Goal: Task Accomplishment & Management: Complete application form

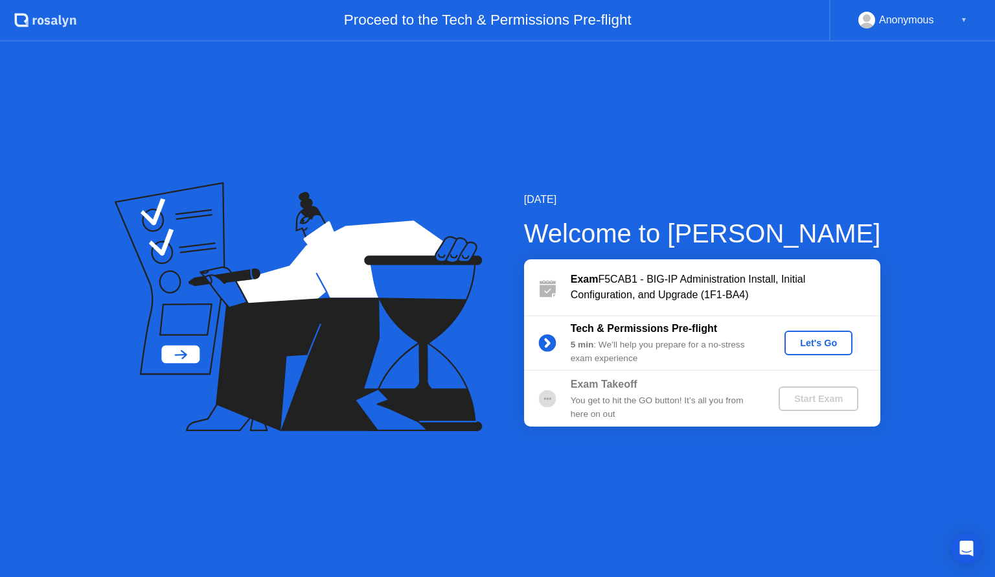
click at [816, 341] on div "Let's Go" at bounding box center [819, 342] width 58 height 10
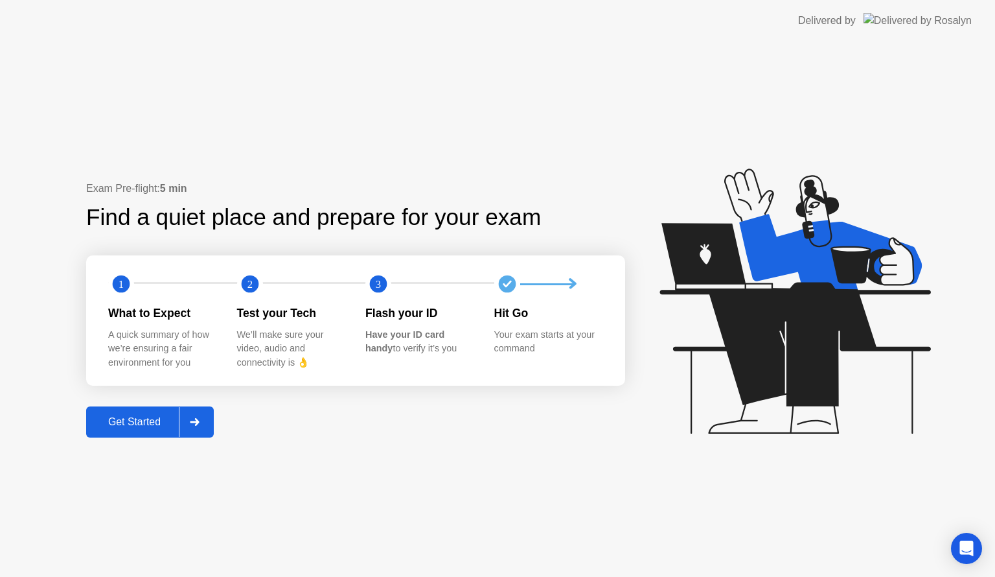
click at [144, 433] on button "Get Started" at bounding box center [150, 421] width 128 height 31
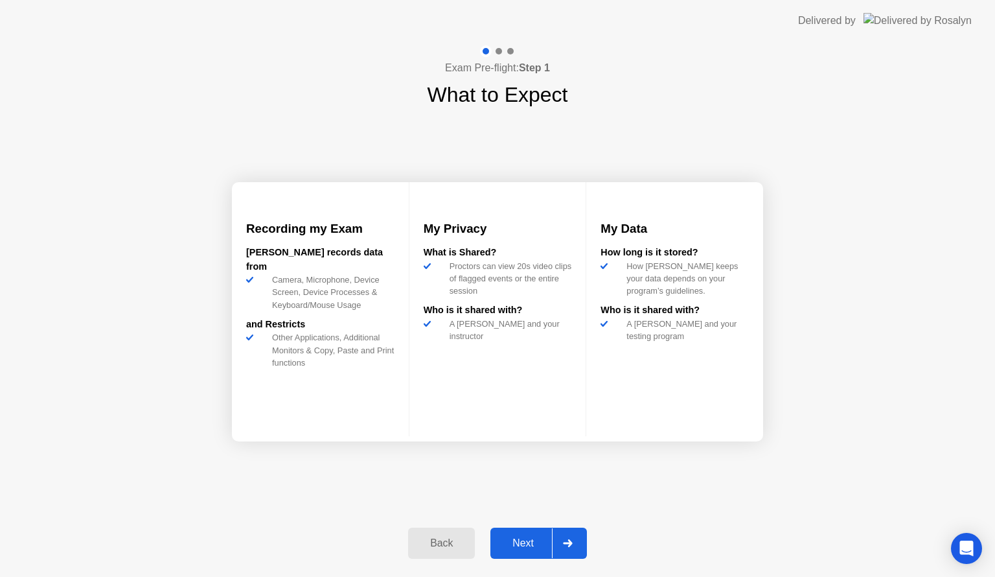
click at [539, 541] on div "Next" at bounding box center [523, 543] width 58 height 12
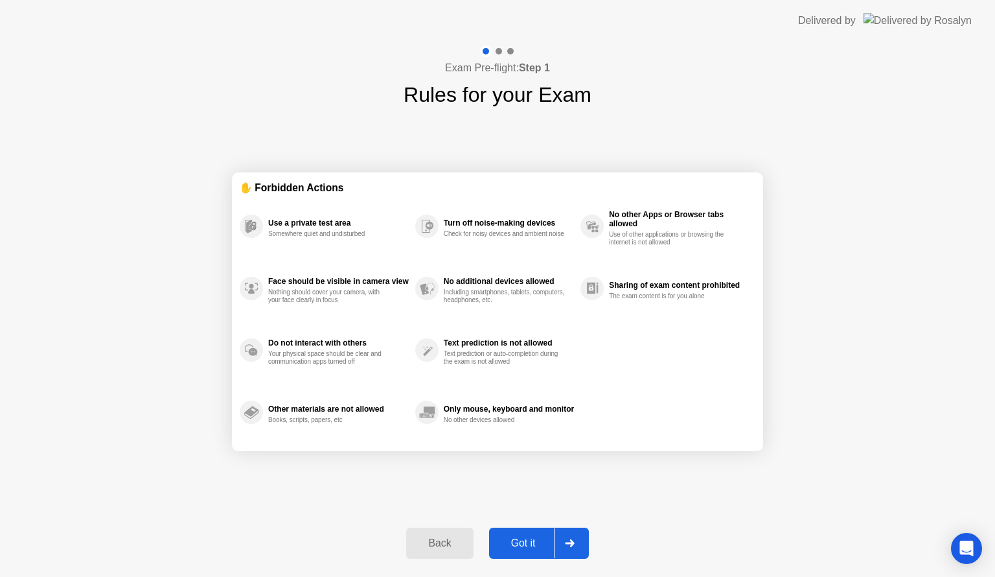
click at [539, 541] on div "Got it" at bounding box center [523, 543] width 61 height 12
select select "**********"
select select "*******"
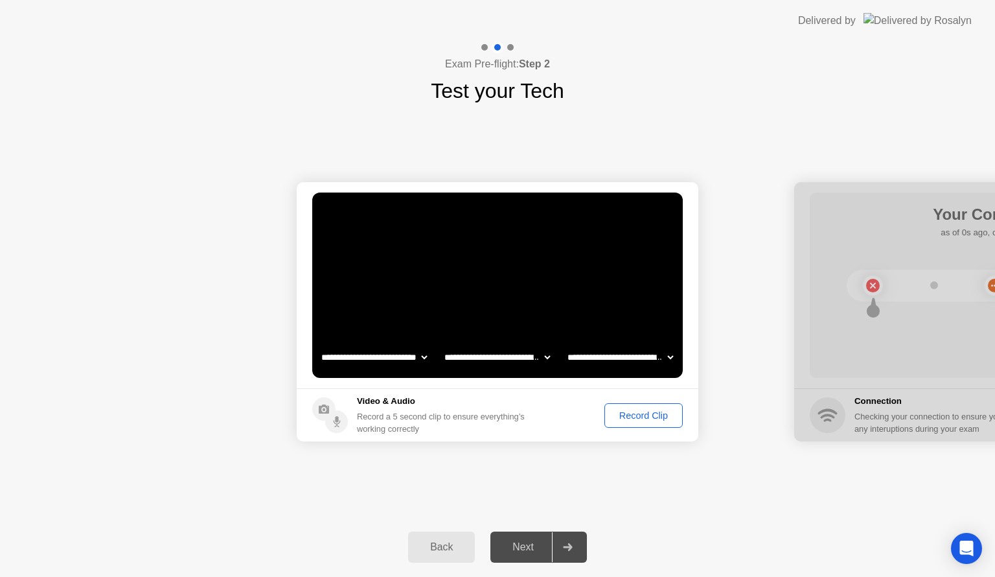
click at [634, 420] on div "Record Clip" at bounding box center [643, 415] width 69 height 10
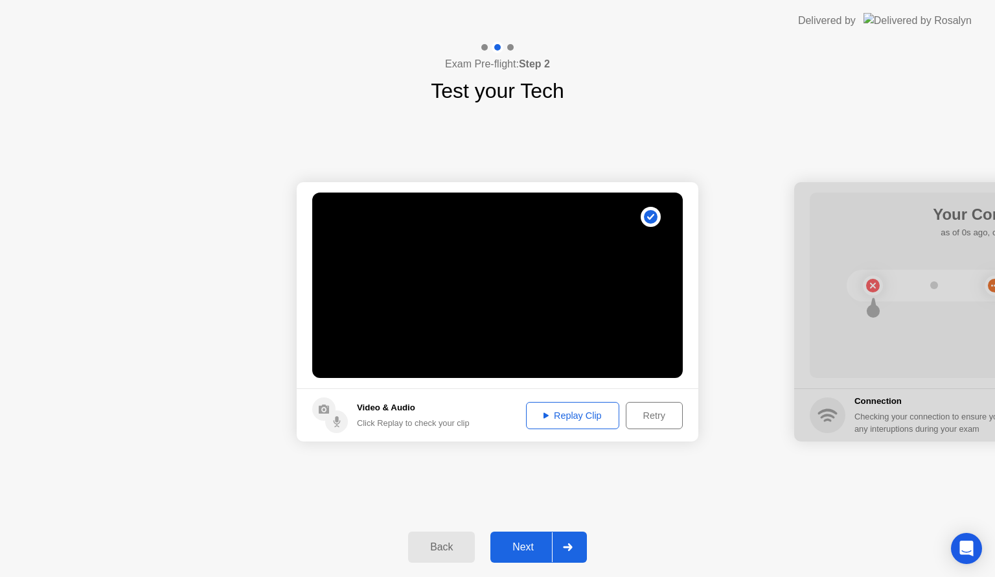
click at [532, 542] on div "Next" at bounding box center [523, 547] width 58 height 12
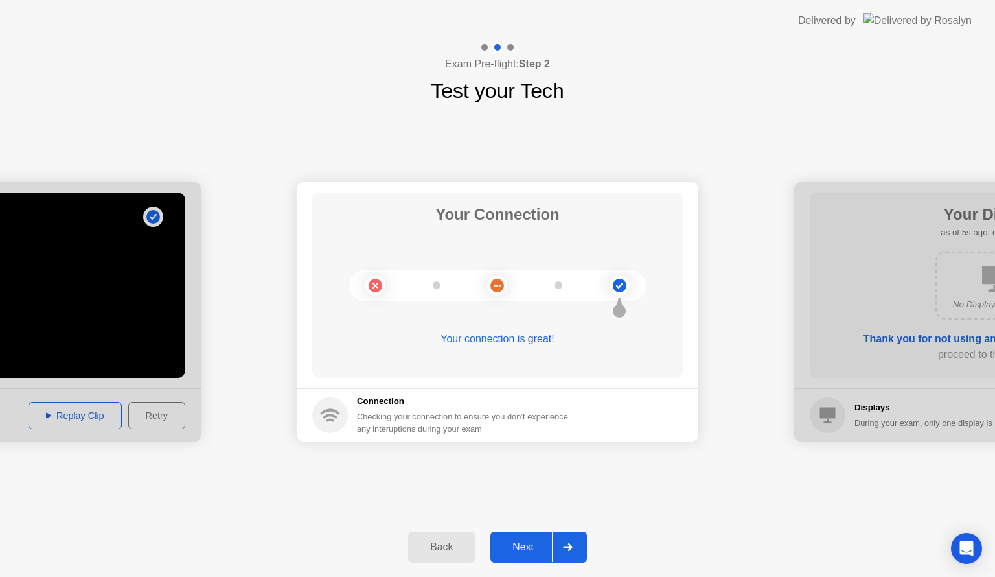
click at [534, 546] on div "Next" at bounding box center [523, 547] width 58 height 12
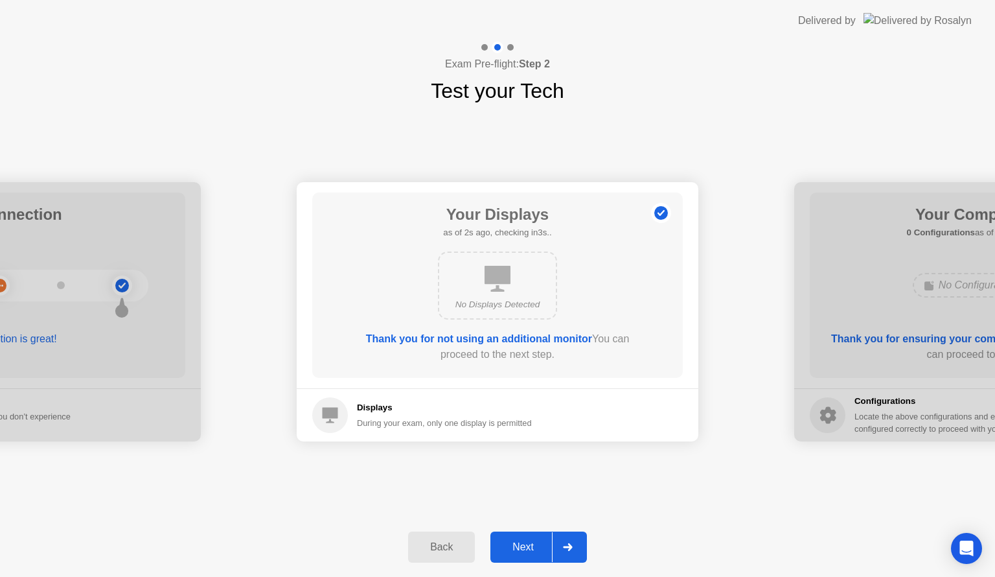
click at [534, 546] on div "Next" at bounding box center [523, 547] width 58 height 12
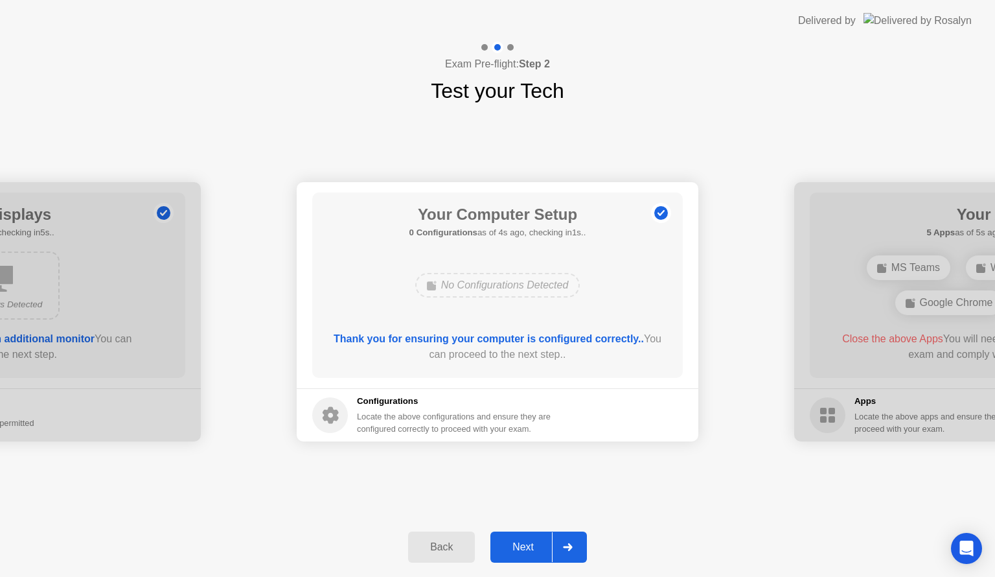
click at [534, 546] on div "Next" at bounding box center [523, 547] width 58 height 12
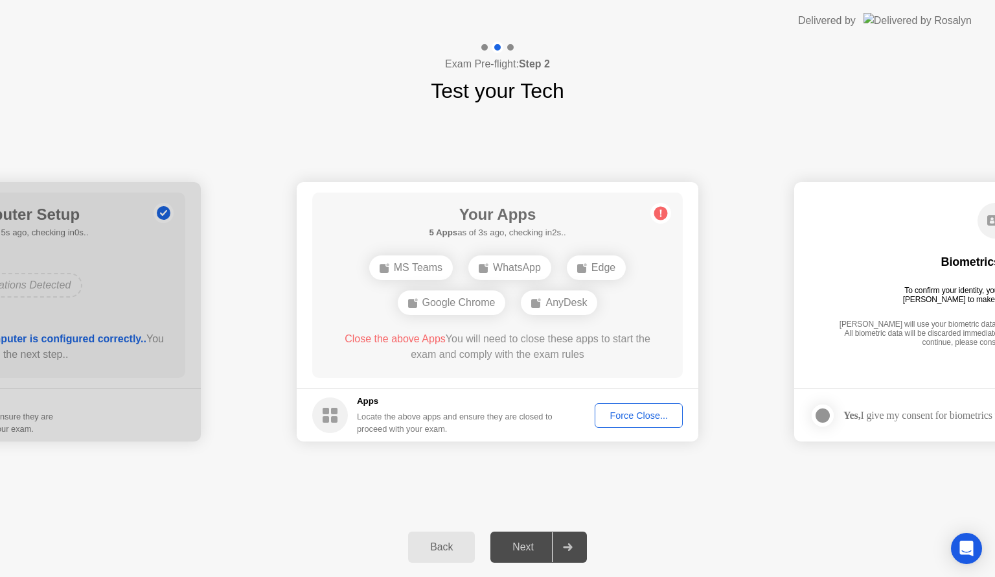
click at [640, 418] on div "Force Close..." at bounding box center [638, 415] width 79 height 10
click at [762, 576] on div at bounding box center [497, 577] width 995 height 0
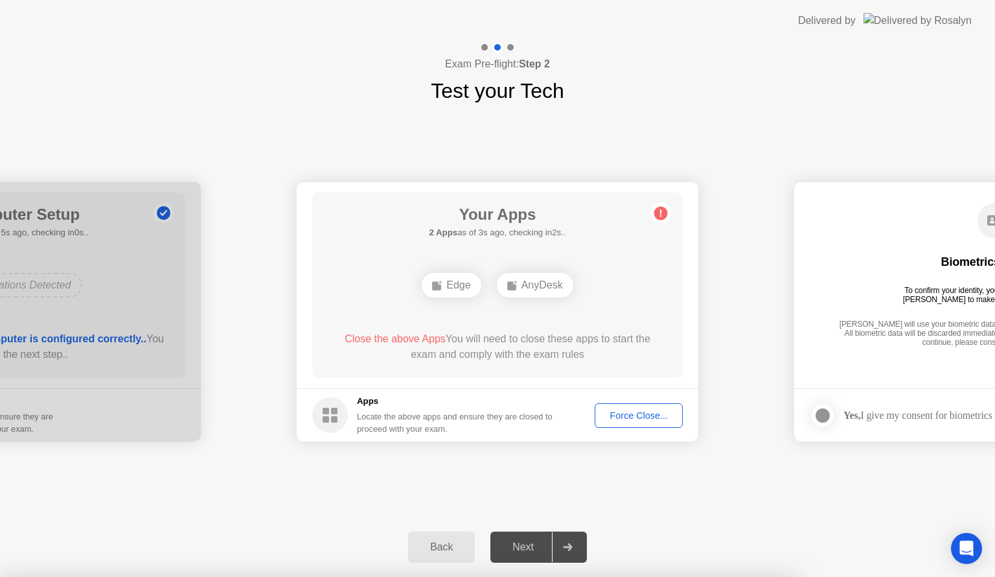
click at [523, 497] on div "**********" at bounding box center [497, 311] width 995 height 411
click at [627, 420] on div "Force Close..." at bounding box center [638, 415] width 79 height 10
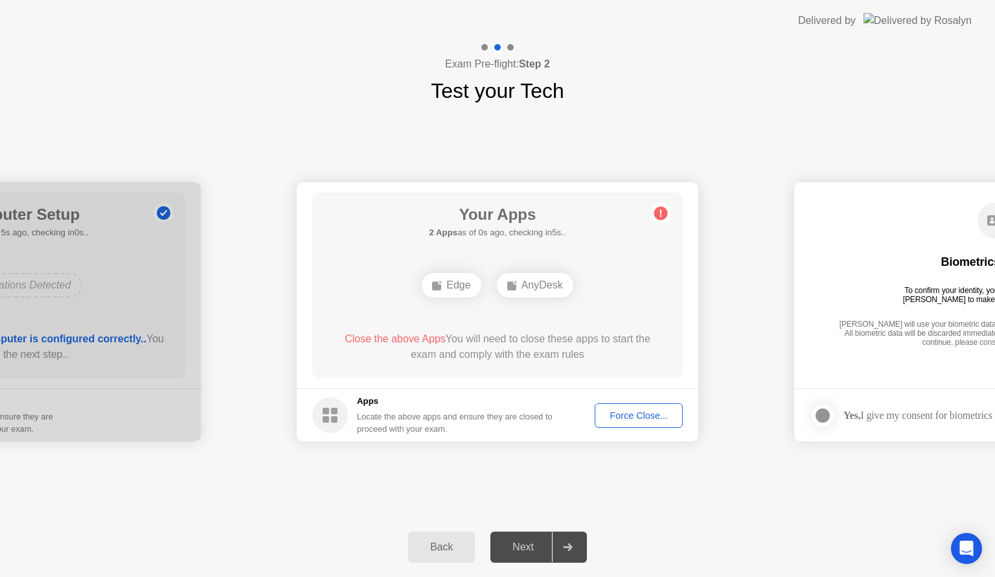
click at [662, 217] on circle at bounding box center [661, 214] width 14 height 14
click at [525, 290] on div "AnyDesk" at bounding box center [535, 285] width 76 height 25
click at [431, 293] on div "Edge" at bounding box center [451, 285] width 59 height 25
click at [650, 420] on div "Force Close..." at bounding box center [638, 415] width 79 height 10
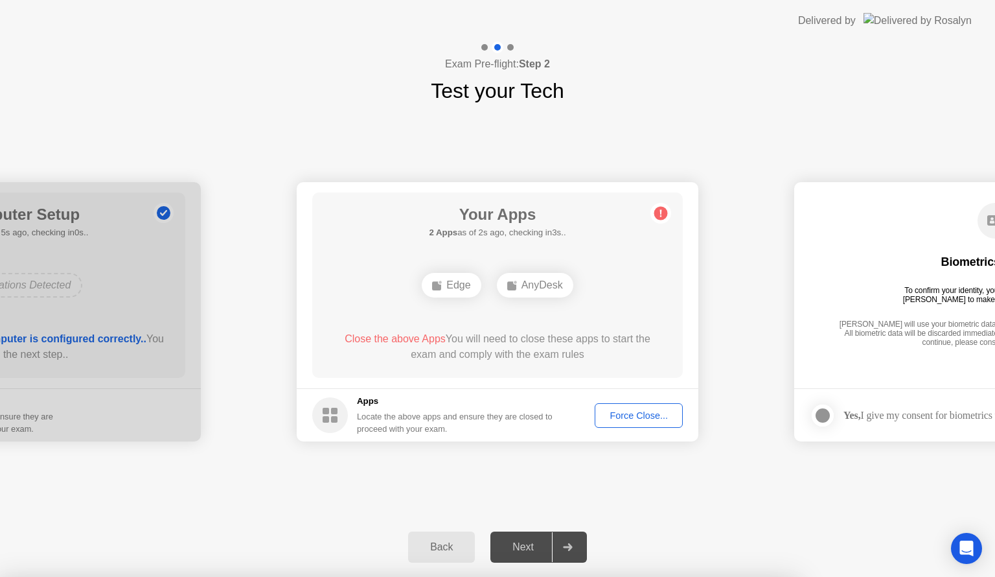
click at [741, 525] on div "Back Next" at bounding box center [497, 547] width 995 height 60
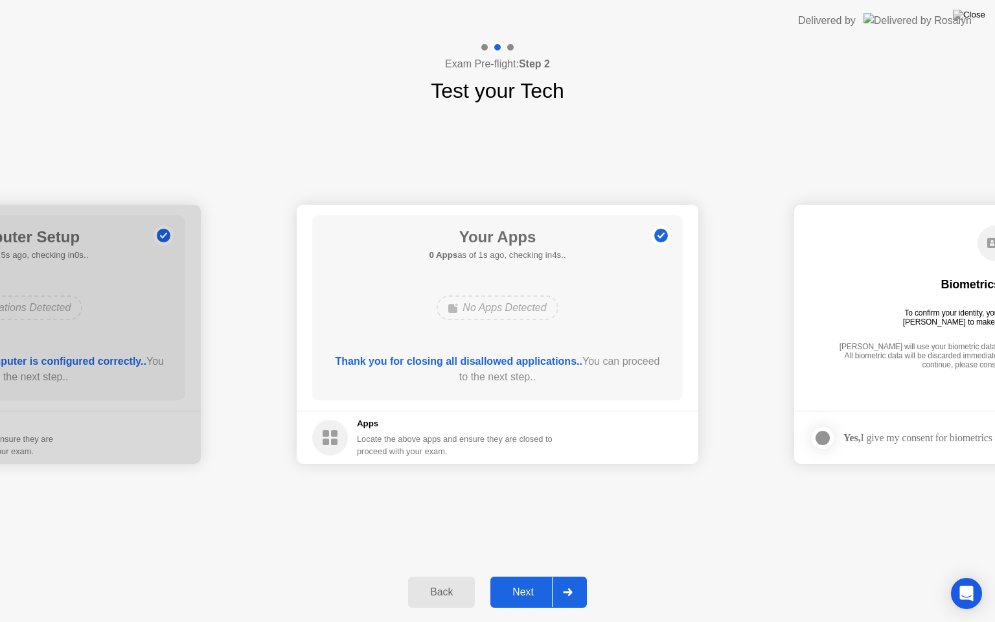
click at [535, 576] on div "Next" at bounding box center [523, 592] width 58 height 12
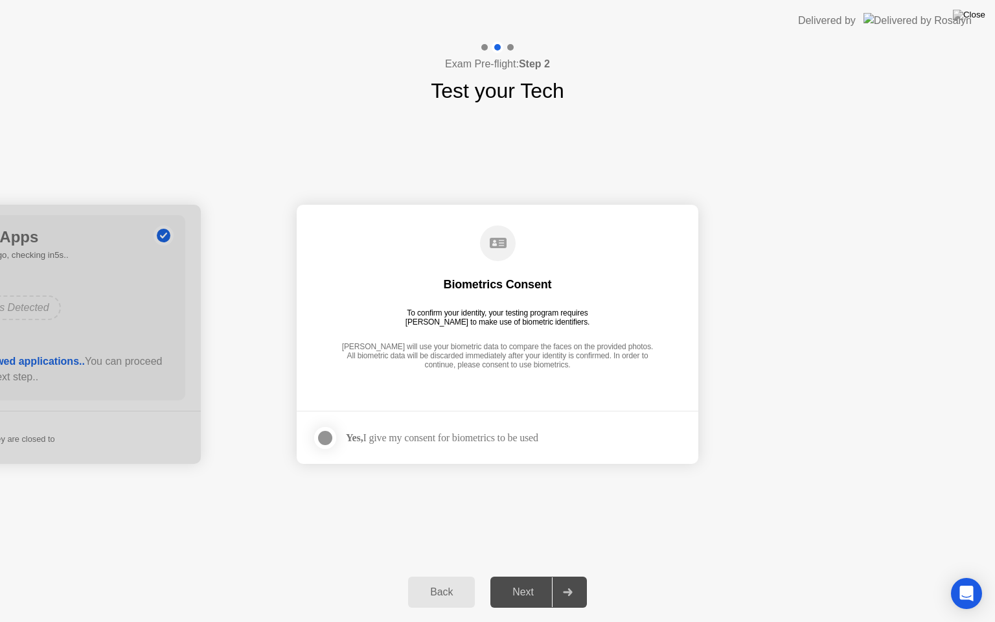
click at [328, 430] on div at bounding box center [325, 438] width 16 height 16
click at [532, 576] on div "Next" at bounding box center [523, 592] width 58 height 12
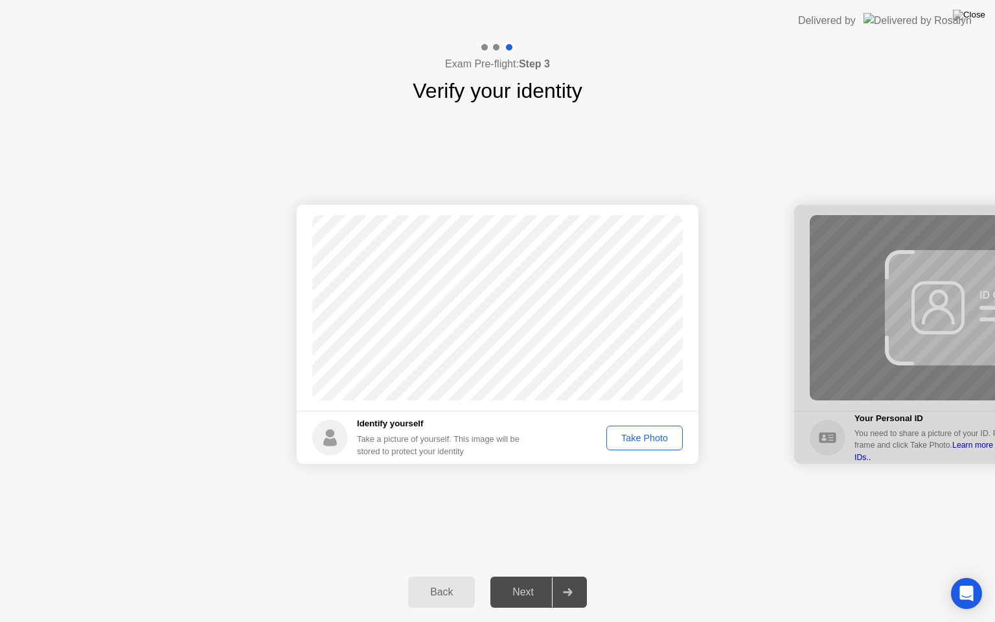
click at [628, 435] on div "Take Photo" at bounding box center [644, 438] width 67 height 10
click at [526, 576] on div "Next" at bounding box center [523, 592] width 58 height 12
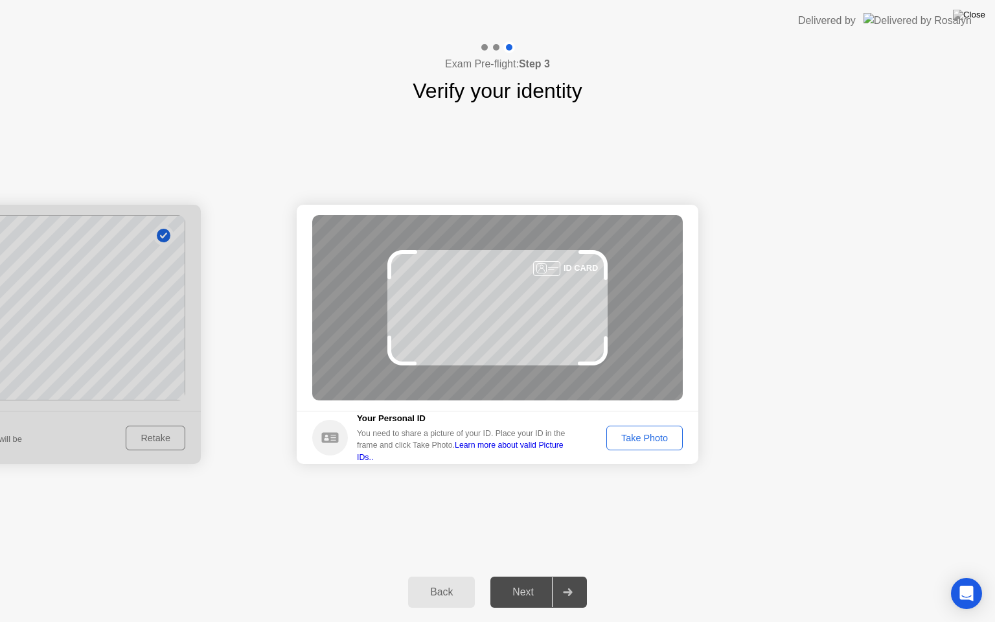
click at [650, 440] on div "Take Photo" at bounding box center [644, 438] width 67 height 10
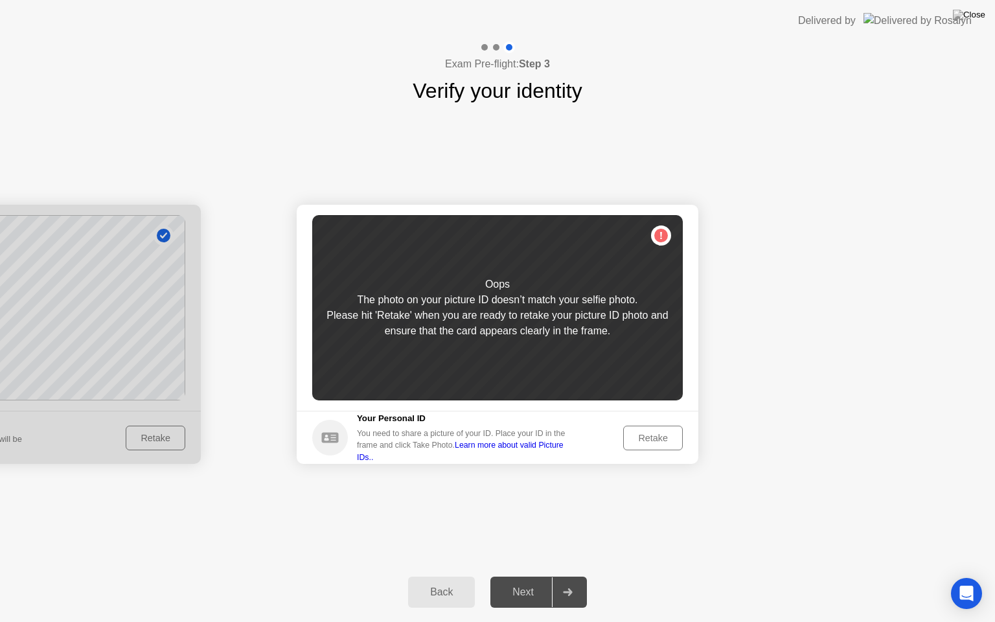
click at [676, 437] on div "Retake" at bounding box center [653, 438] width 51 height 10
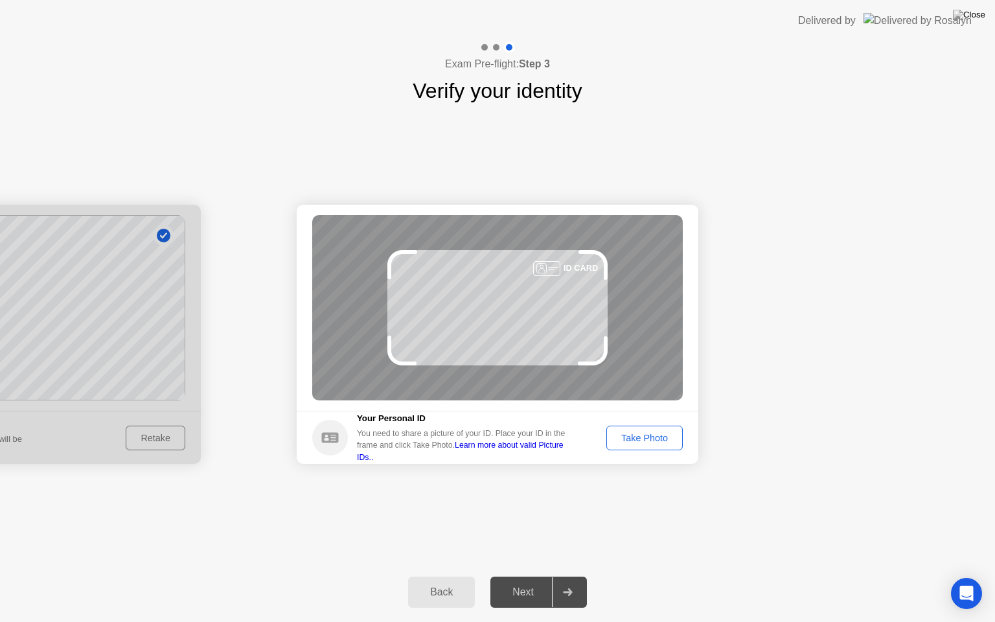
click at [617, 435] on div "Take Photo" at bounding box center [644, 438] width 67 height 10
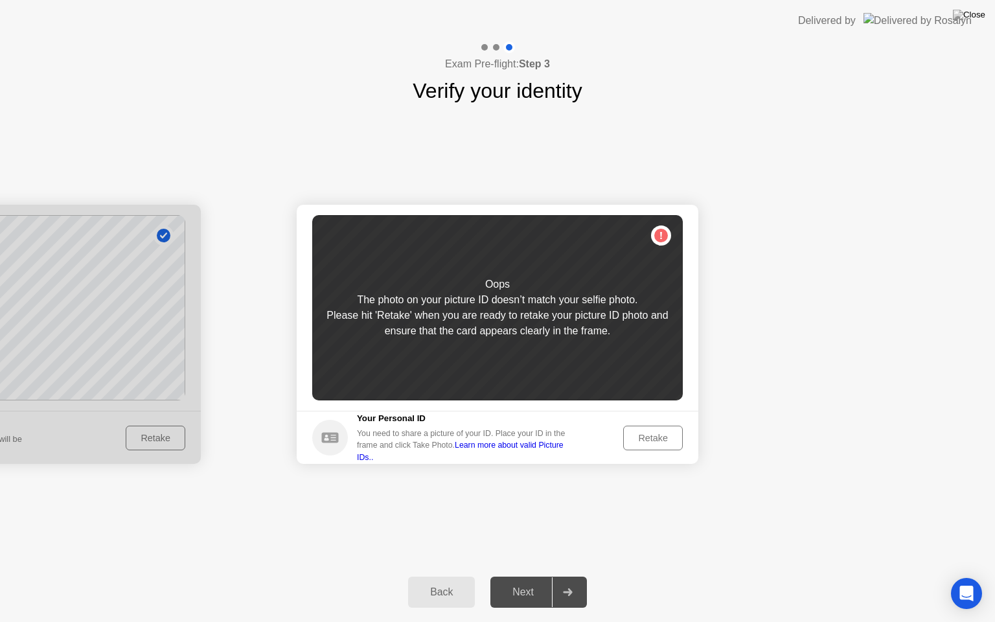
click at [117, 334] on div at bounding box center [0, 334] width 402 height 259
click at [665, 440] on div "Retake" at bounding box center [653, 438] width 51 height 10
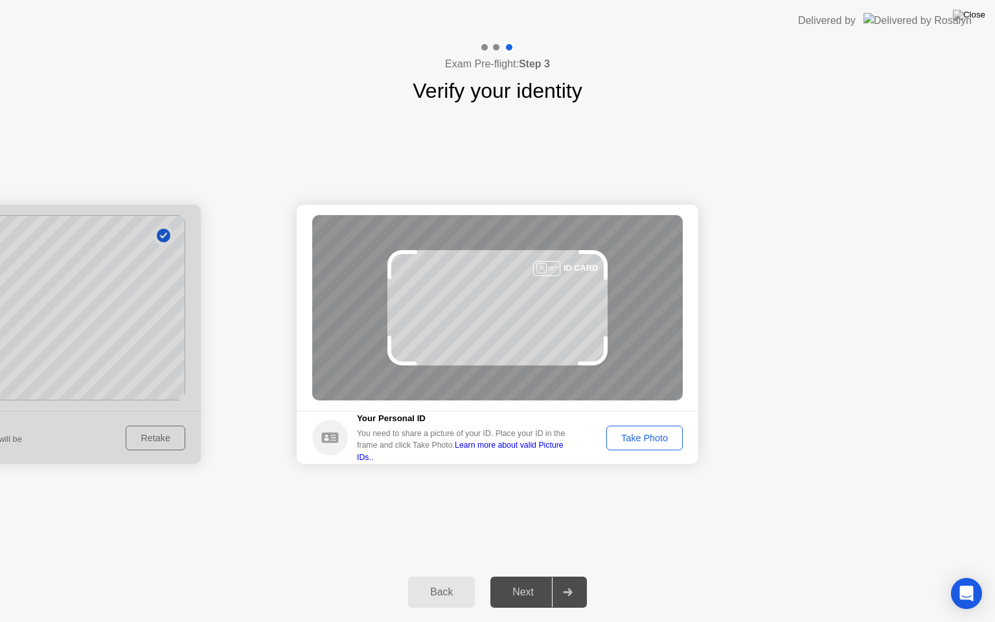
click at [665, 440] on div "Take Photo" at bounding box center [644, 438] width 67 height 10
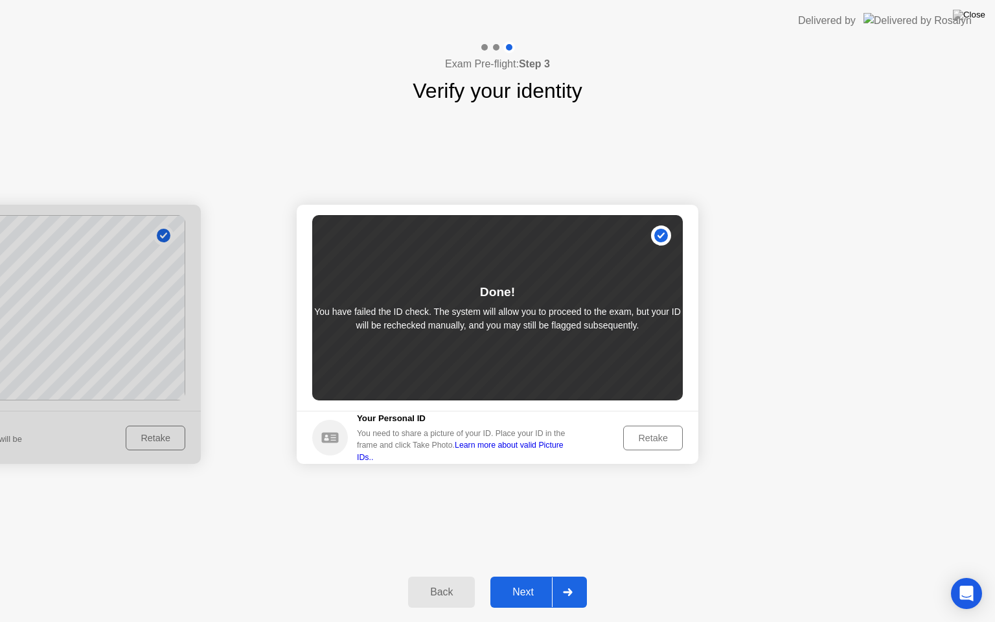
click at [531, 576] on div "Next" at bounding box center [523, 592] width 58 height 12
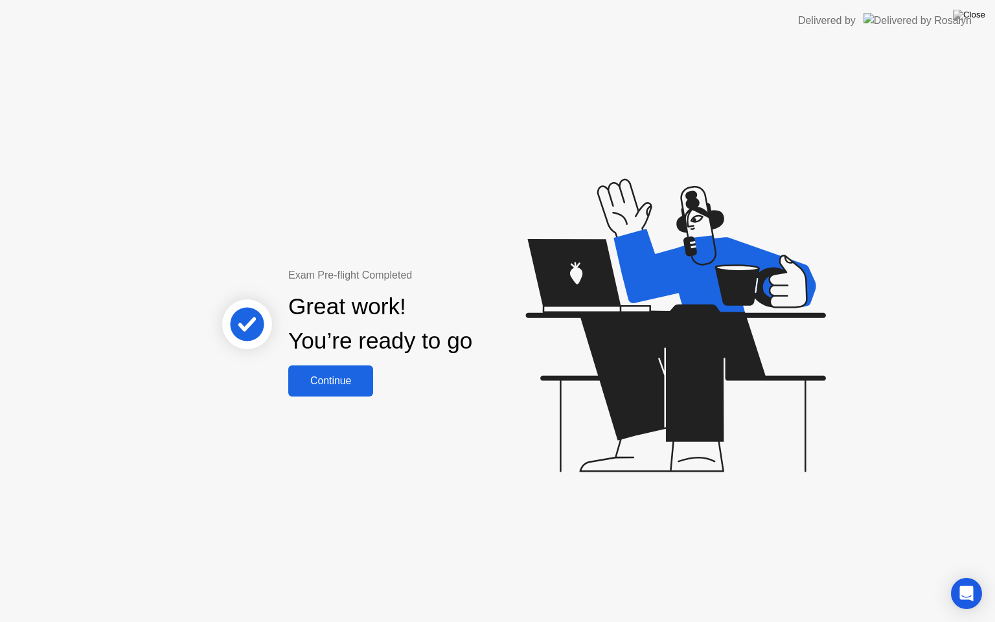
click at [340, 378] on div "Continue" at bounding box center [330, 381] width 77 height 12
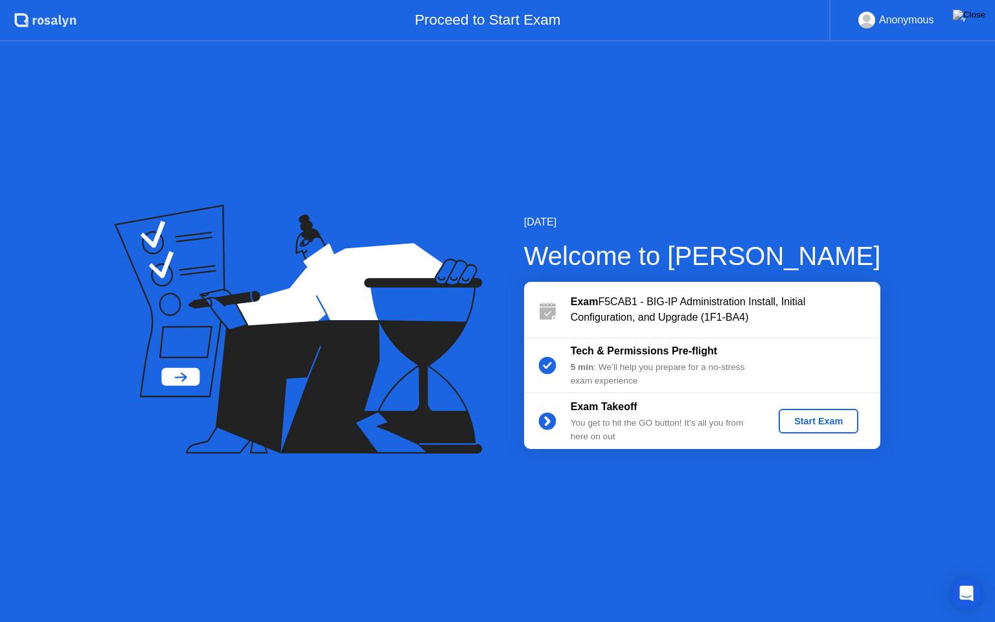
click at [830, 424] on div "Start Exam" at bounding box center [818, 421] width 69 height 10
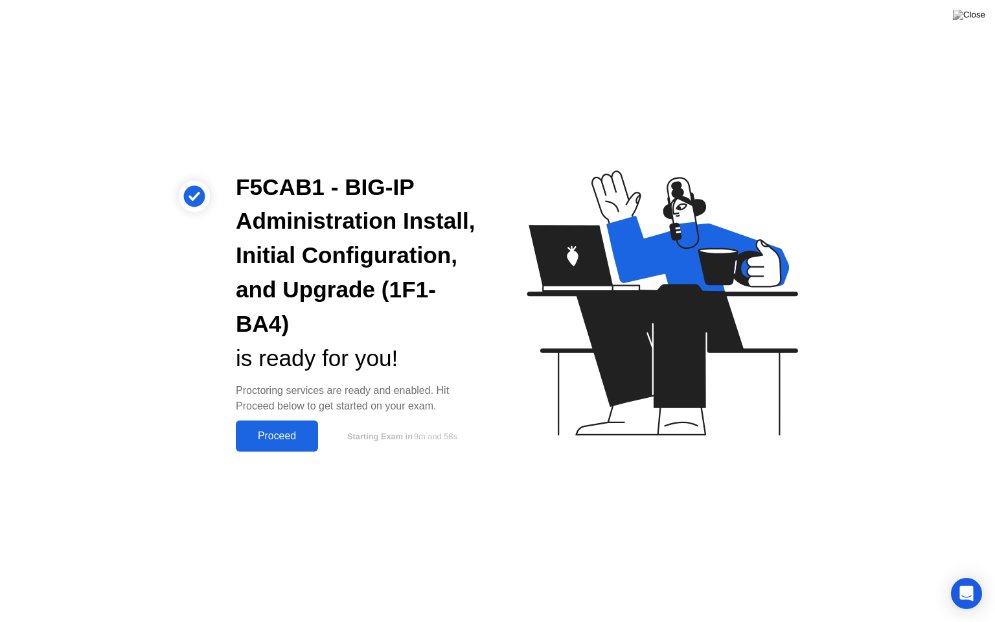
click at [271, 439] on div "Proceed" at bounding box center [277, 436] width 74 height 12
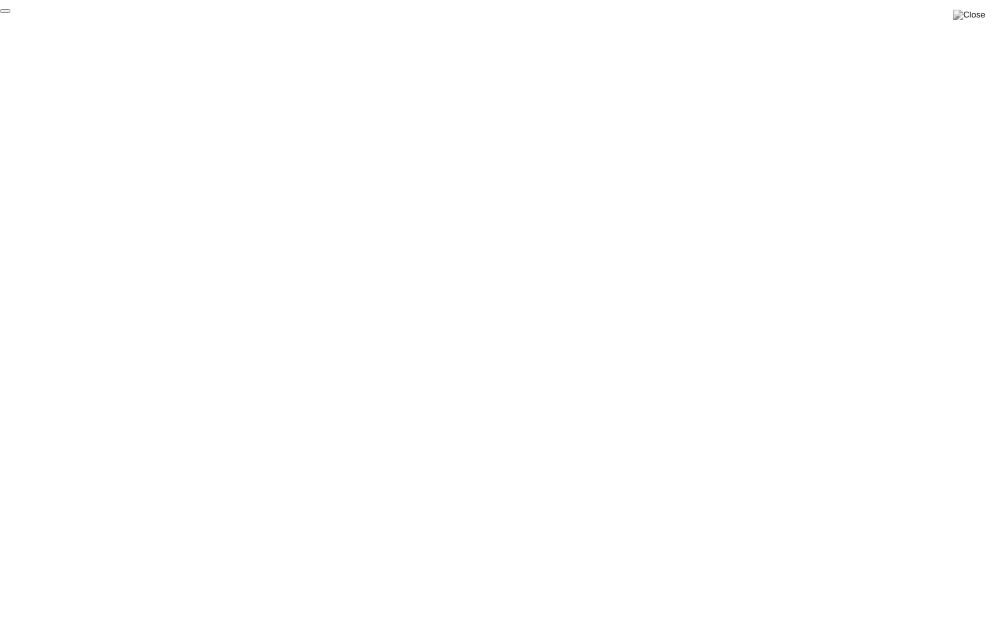
click div "End Proctoring Session"
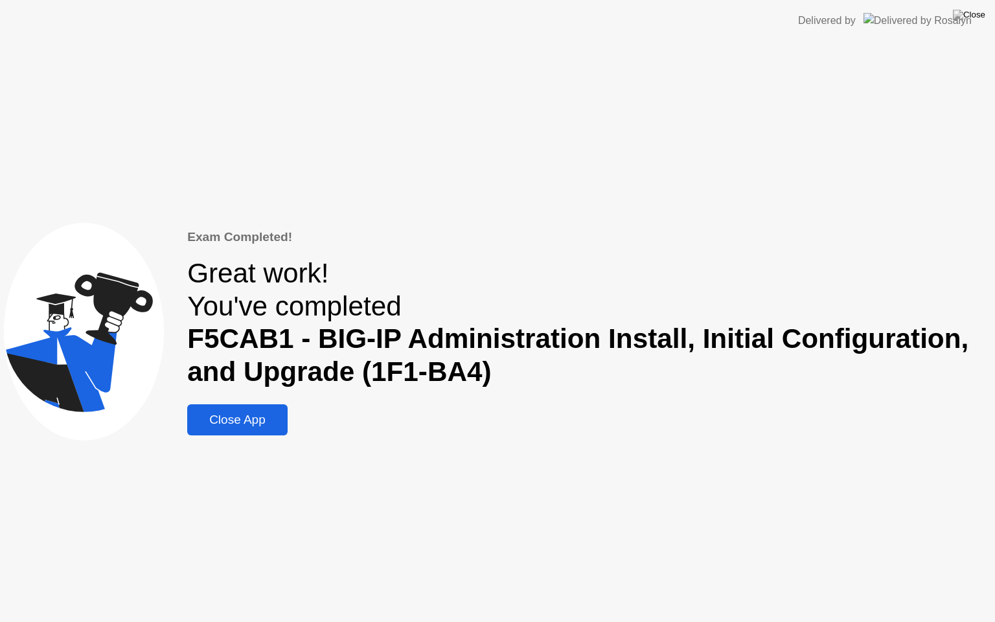
click at [262, 430] on button "Close App" at bounding box center [237, 419] width 100 height 31
